Goal: Navigation & Orientation: Find specific page/section

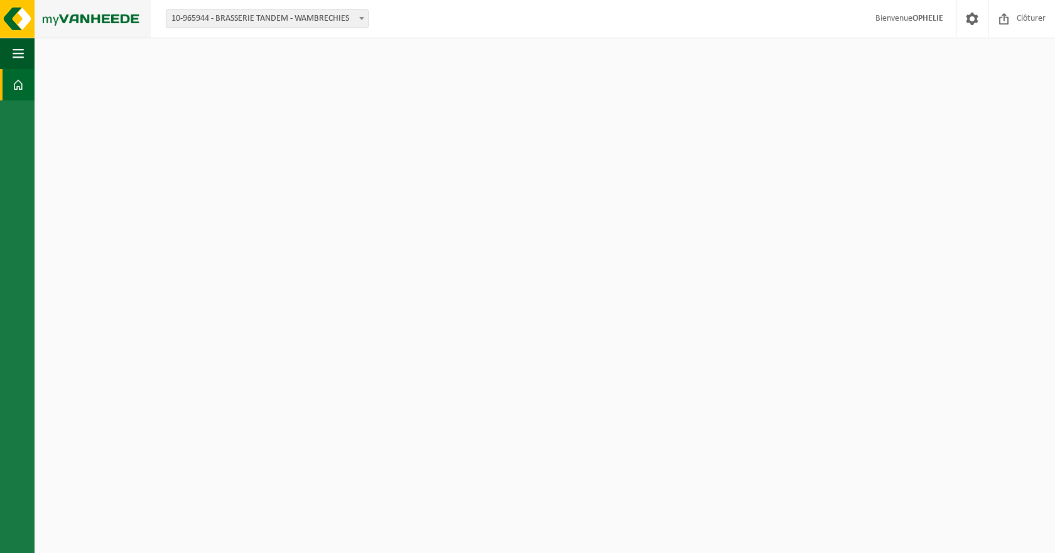
click at [18, 21] on img at bounding box center [75, 19] width 151 height 38
click at [67, 18] on img at bounding box center [75, 19] width 151 height 38
click at [10, 58] on button "Navigation" at bounding box center [17, 53] width 35 height 31
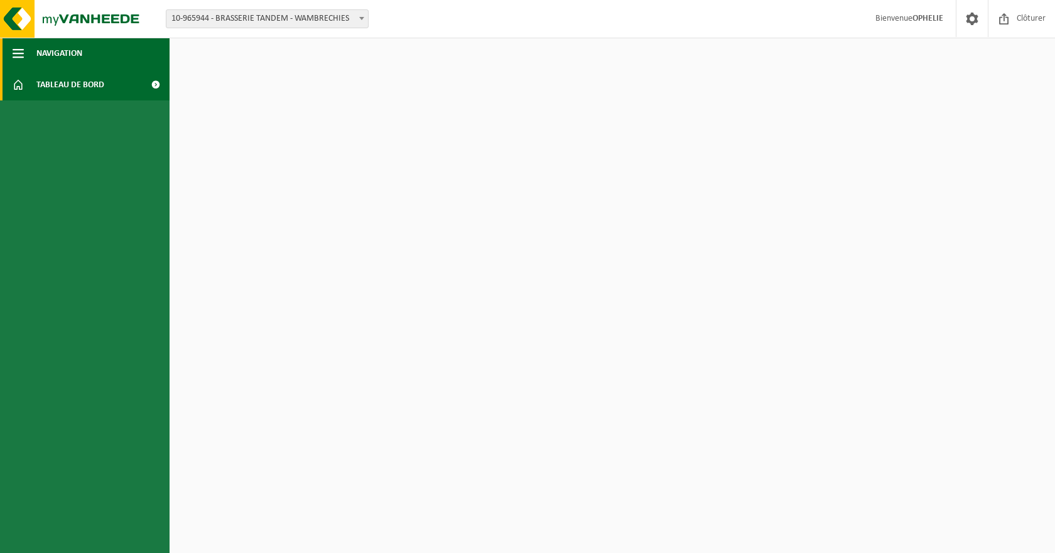
click at [48, 58] on span "Navigation" at bounding box center [59, 53] width 46 height 31
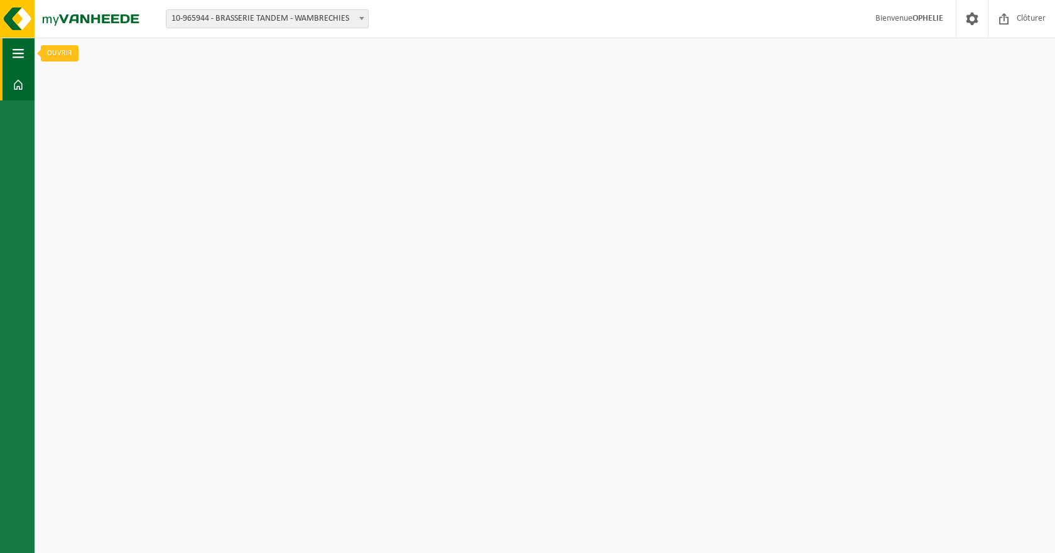
click at [10, 58] on button "Navigation" at bounding box center [17, 53] width 35 height 31
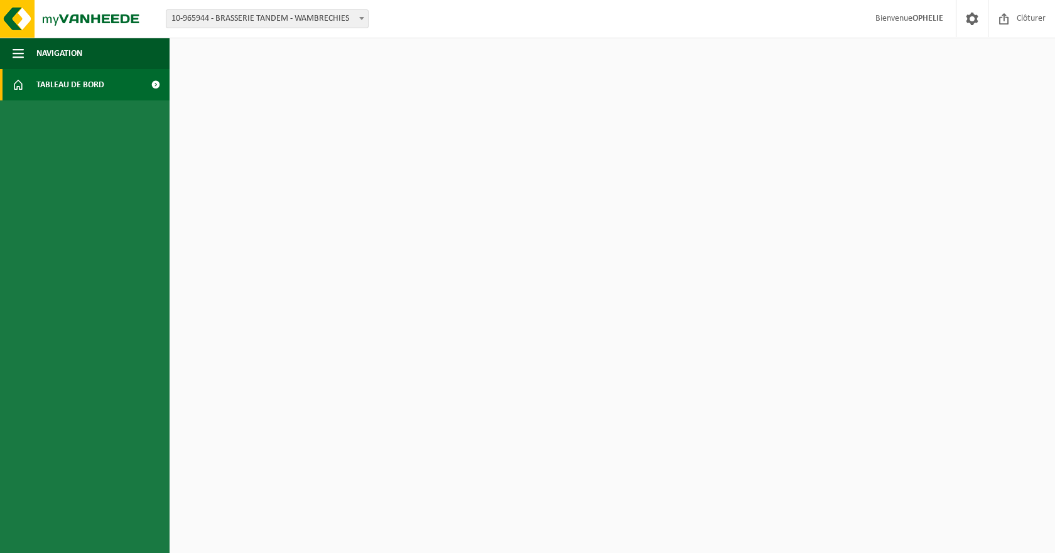
click at [66, 79] on span "Tableau de bord" at bounding box center [70, 84] width 68 height 31
click at [12, 57] on button "Navigation" at bounding box center [85, 53] width 170 height 31
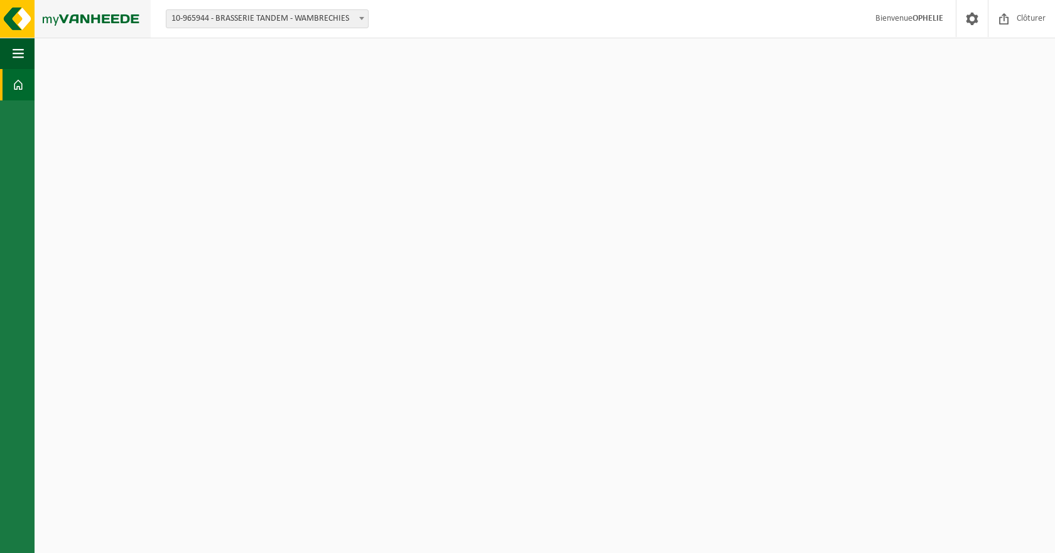
click at [14, 24] on img at bounding box center [75, 19] width 151 height 38
drag, startPoint x: 0, startPoint y: 0, endPoint x: 14, endPoint y: 24, distance: 28.1
click at [14, 24] on img at bounding box center [75, 19] width 151 height 38
